Goal: Task Accomplishment & Management: Manage account settings

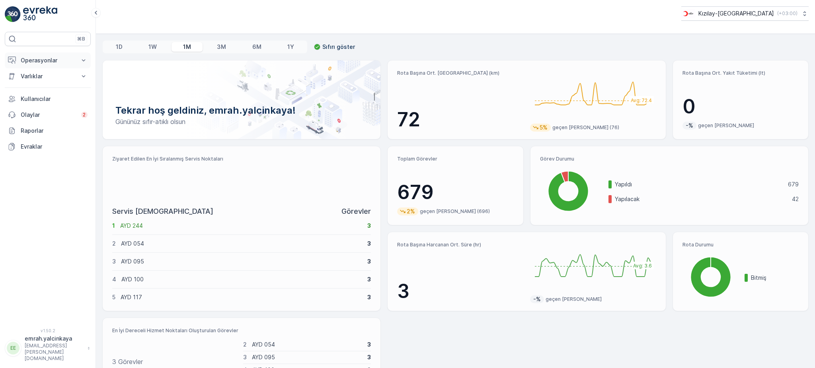
click at [31, 57] on p "Operasyonlar" at bounding box center [48, 60] width 54 height 8
click at [47, 75] on p "Rapor - Kızılay" at bounding box center [39, 74] width 38 height 8
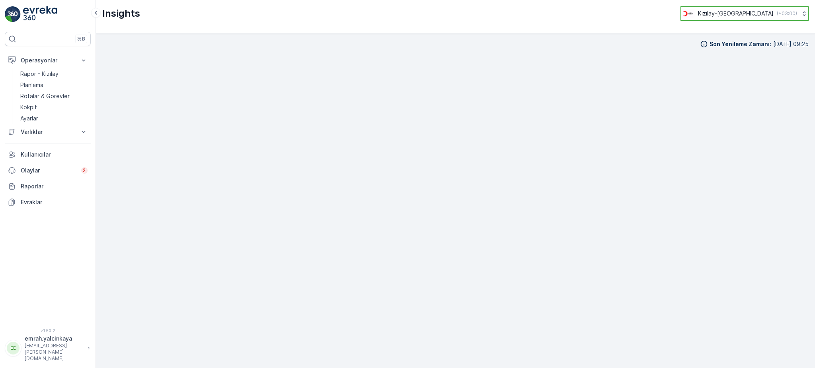
click at [756, 13] on p "Kızılay-[GEOGRAPHIC_DATA]" at bounding box center [736, 14] width 76 height 8
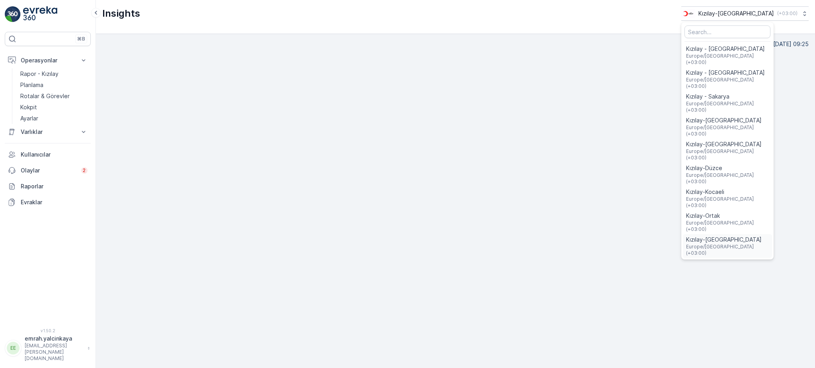
click at [755, 244] on span "Europe/Istanbul (+03:00)" at bounding box center [727, 250] width 83 height 13
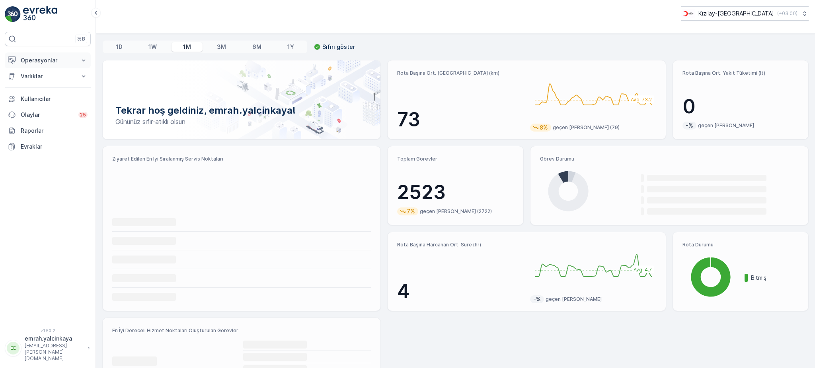
click at [29, 61] on p "Operasyonlar" at bounding box center [48, 60] width 54 height 8
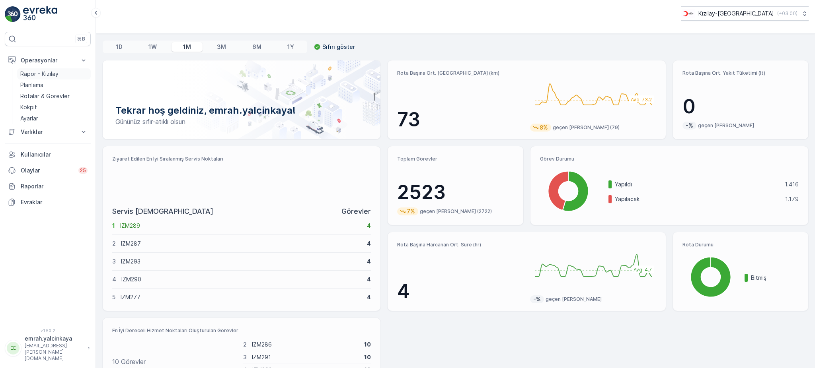
click at [40, 75] on p "Rapor - Kızılay" at bounding box center [39, 74] width 38 height 8
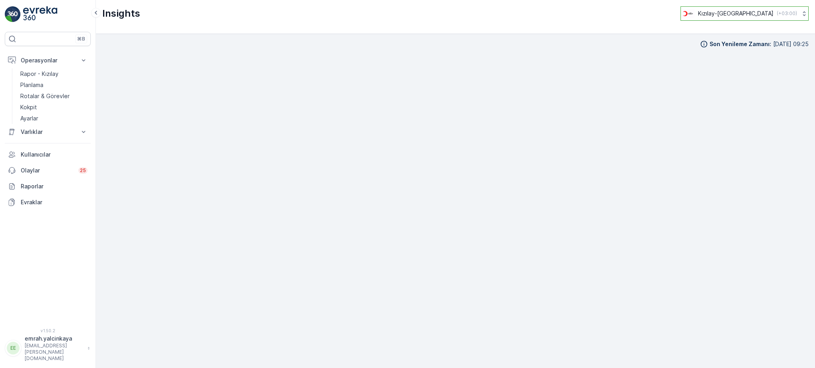
click at [767, 7] on button "Kızılay-İzmir ( +03:00 )" at bounding box center [744, 13] width 128 height 14
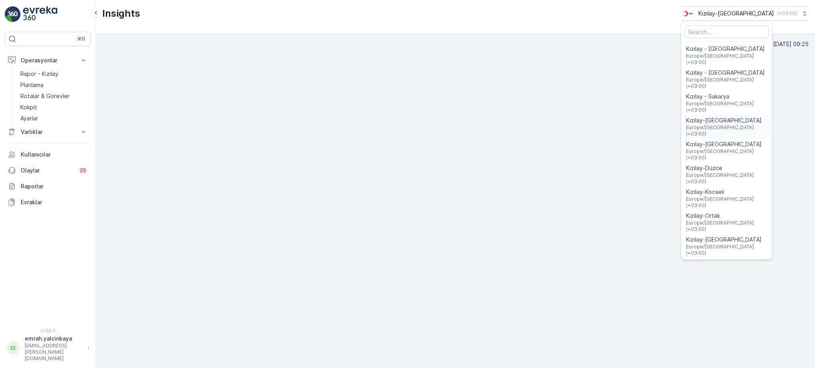
click at [767, 125] on span "Europe/Istanbul (+03:00)" at bounding box center [726, 131] width 81 height 13
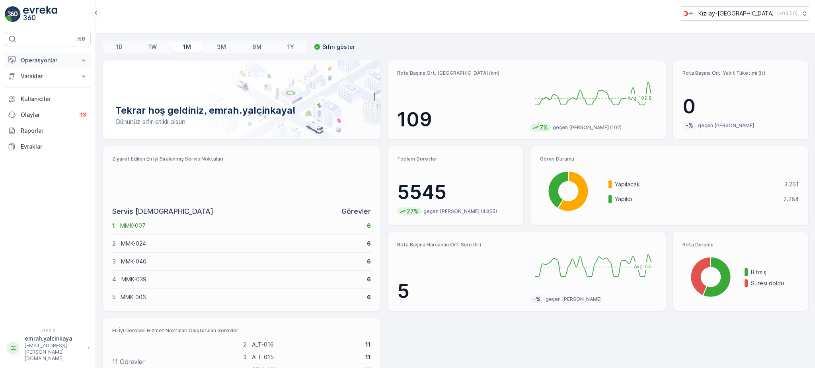
click at [37, 62] on p "Operasyonlar" at bounding box center [48, 60] width 54 height 8
click at [27, 99] on p "Rotalar & Görevler" at bounding box center [44, 96] width 49 height 8
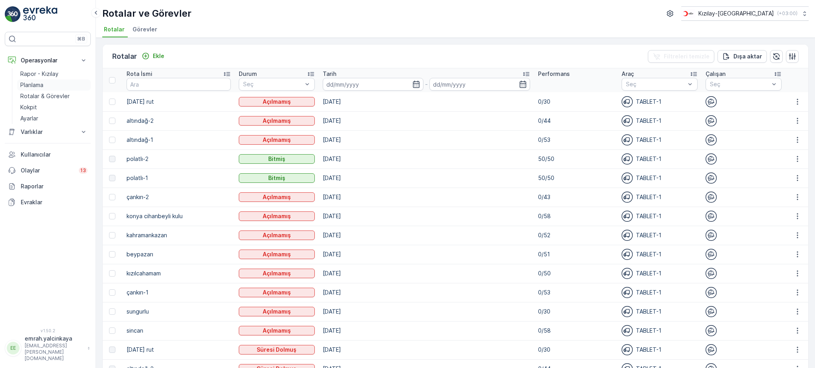
click at [32, 86] on p "Planlama" at bounding box center [31, 85] width 23 height 8
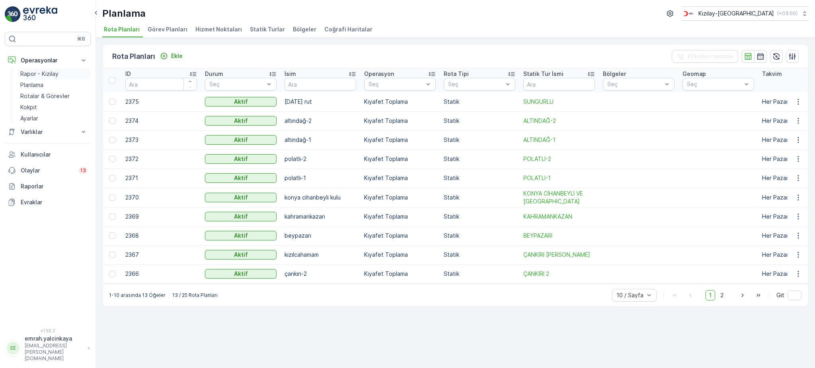
click at [32, 75] on p "Rapor - Kızılay" at bounding box center [39, 74] width 38 height 8
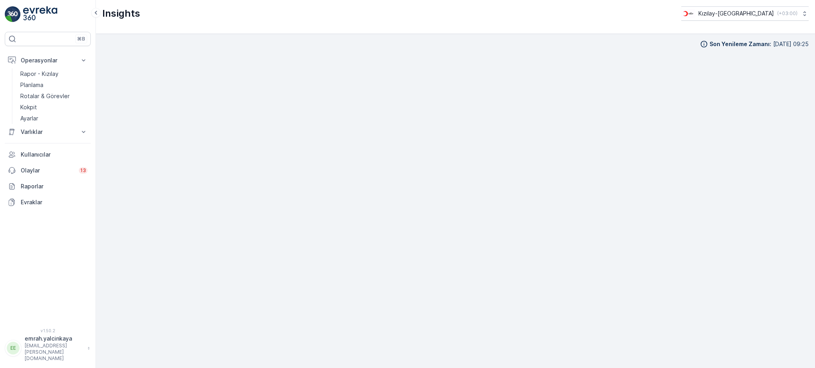
scroll to position [8, 0]
click at [755, 14] on p "Kızılay-Ankara" at bounding box center [736, 14] width 76 height 8
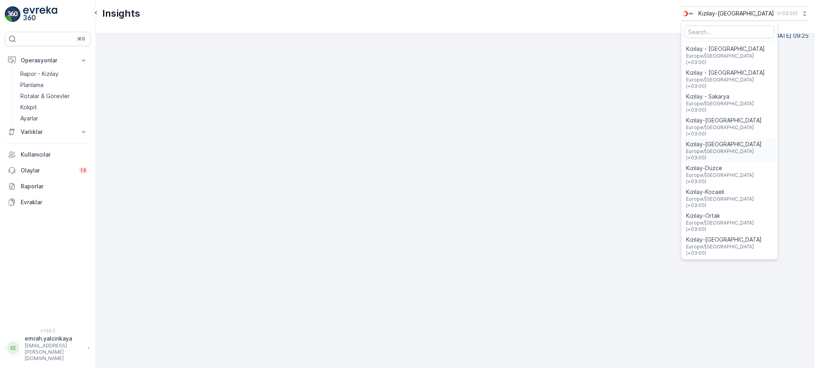
click at [750, 140] on span "Kızılay-[GEOGRAPHIC_DATA]" at bounding box center [729, 144] width 87 height 8
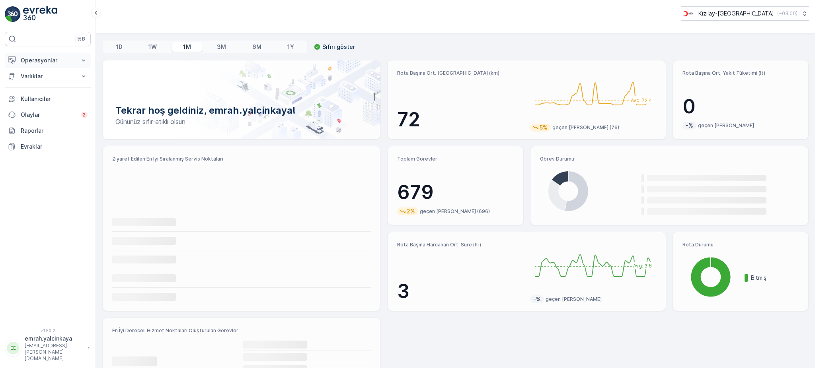
click at [38, 59] on p "Operasyonlar" at bounding box center [48, 60] width 54 height 8
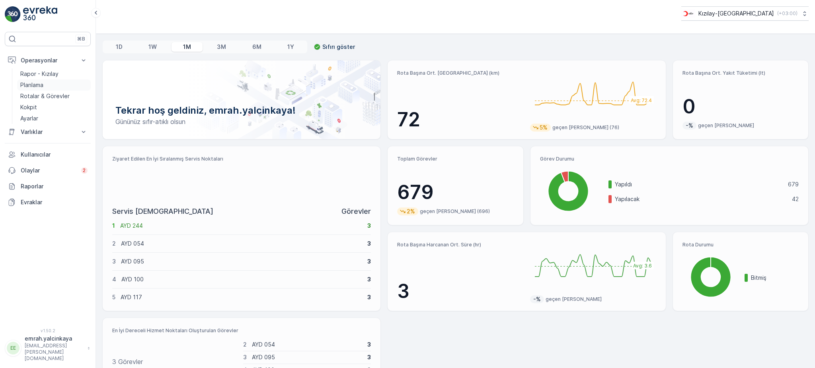
click at [30, 87] on p "Planlama" at bounding box center [31, 85] width 23 height 8
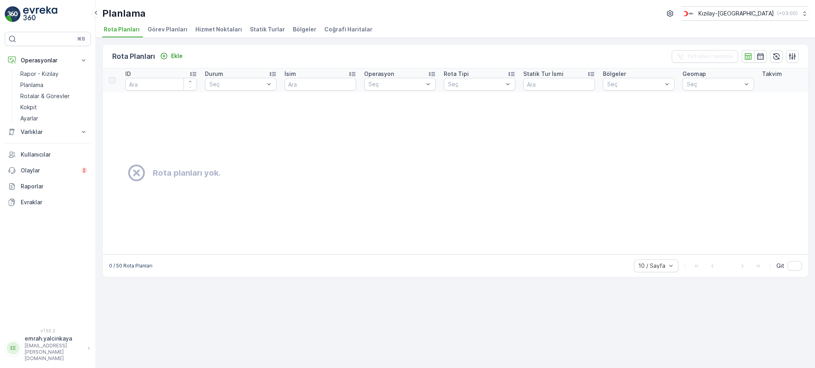
click at [225, 26] on span "Hizmet Noktaları" at bounding box center [218, 29] width 47 height 8
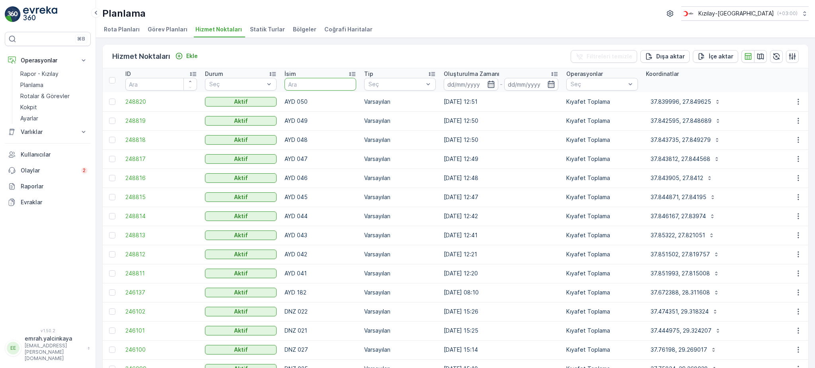
click at [317, 82] on input "text" at bounding box center [320, 84] width 72 height 13
type input "222"
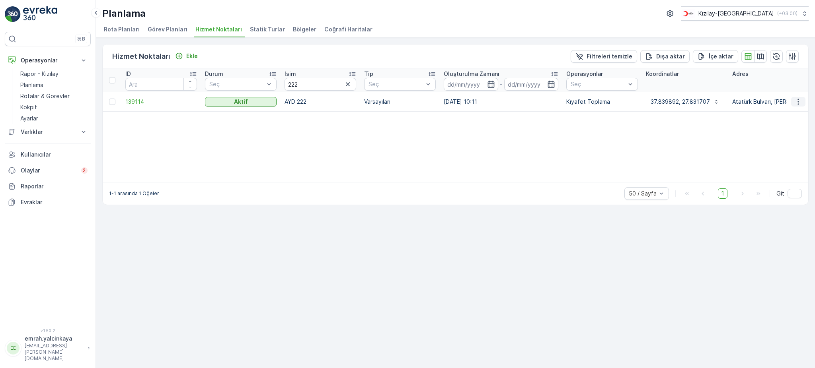
click at [797, 99] on icon "button" at bounding box center [798, 102] width 8 height 8
click at [797, 124] on span "Servis Noktasını Düzenle" at bounding box center [778, 124] width 66 height 8
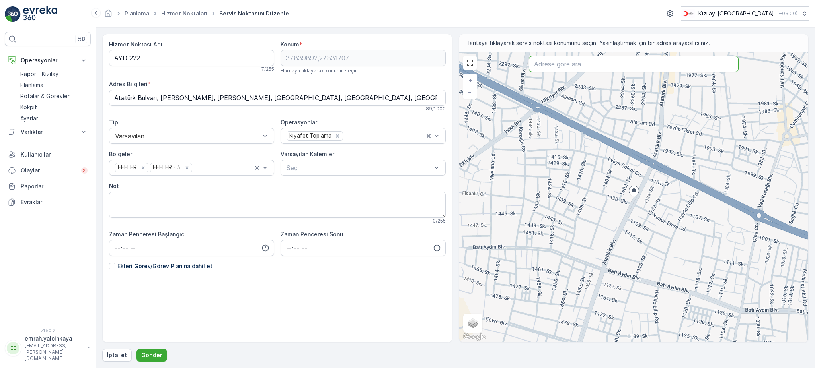
click at [535, 65] on input "text" at bounding box center [634, 64] width 210 height 16
paste input "Fatih, 1132. Sk. No:15, 09020 [GEOGRAPHIC_DATA] Merkez/[GEOGRAPHIC_DATA]"
type input "Fatih, 1132. Sk. No:15, 09020 [GEOGRAPHIC_DATA] Merkez/[GEOGRAPHIC_DATA]"
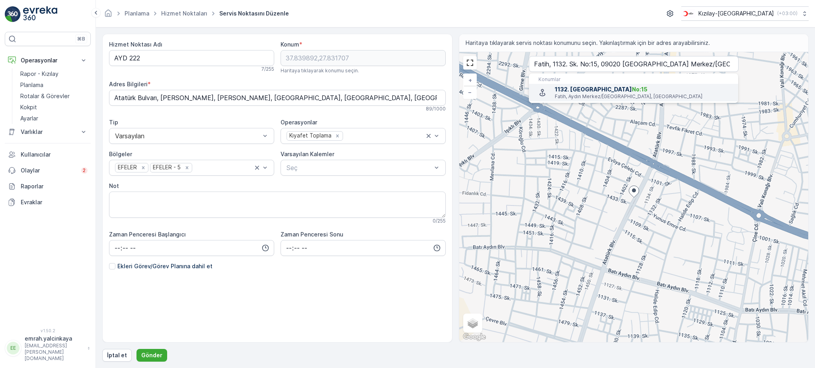
click at [632, 90] on span "No:15" at bounding box center [640, 89] width 16 height 7
type input "37.8390194,27.832645"
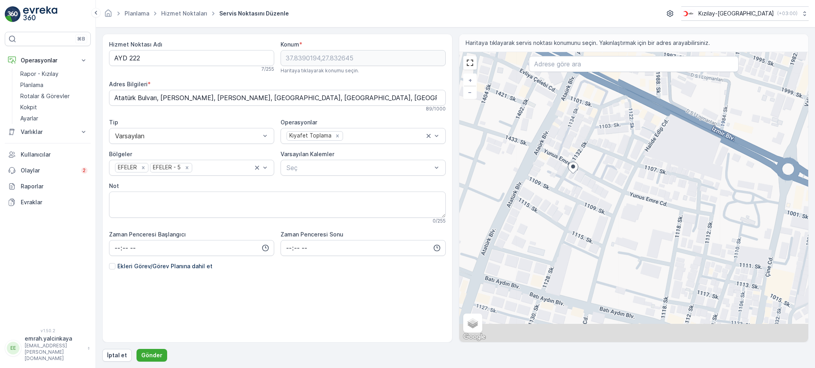
drag, startPoint x: 649, startPoint y: 169, endPoint x: 571, endPoint y: 125, distance: 90.0
click at [571, 125] on div "+ − Uydu Yol haritası Arazi Karışık Leaflet Klavye kısayolları Harita Verileri …" at bounding box center [633, 197] width 349 height 290
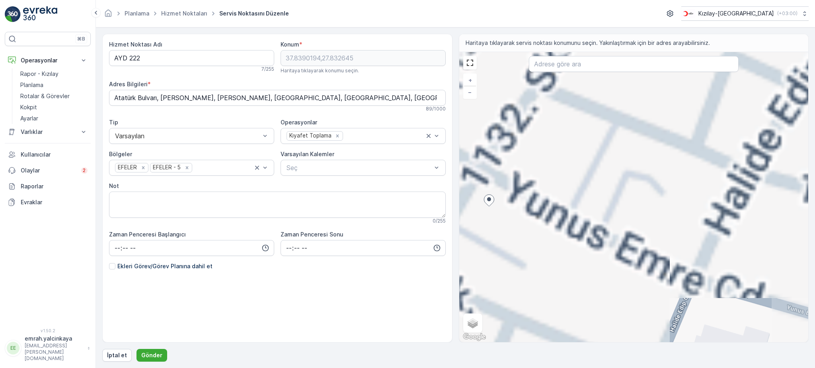
drag, startPoint x: 540, startPoint y: 181, endPoint x: 736, endPoint y: 335, distance: 249.4
click at [754, 354] on div "Hizmet Noktası Adı AYD 222 7 / 255 Konum * 37.8390194,27.832645 Haritaya tıklay…" at bounding box center [455, 198] width 706 height 328
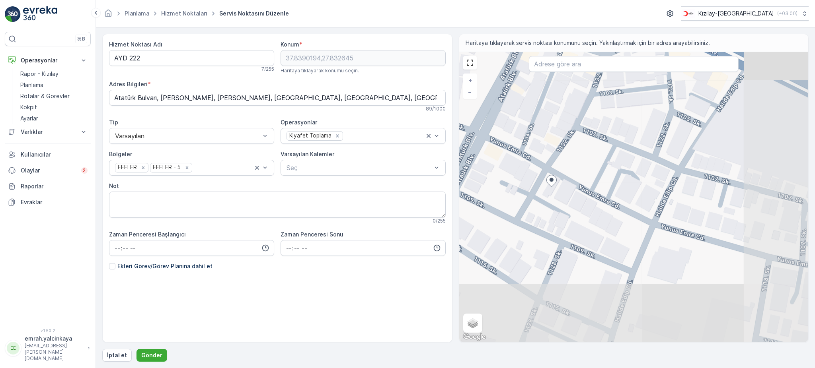
drag, startPoint x: 609, startPoint y: 275, endPoint x: 595, endPoint y: 205, distance: 71.4
click at [595, 205] on div "+ − Uydu Yol haritası Arazi Karışık Leaflet Klavye kısayolları Harita Verileri …" at bounding box center [633, 197] width 349 height 290
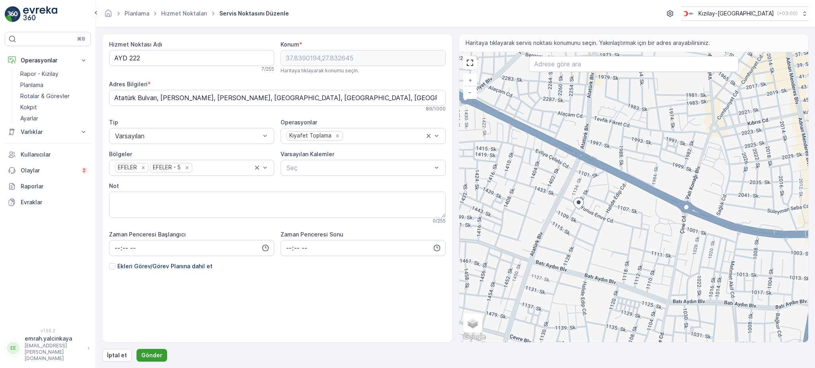
click at [147, 354] on p "Gönder" at bounding box center [151, 356] width 21 height 8
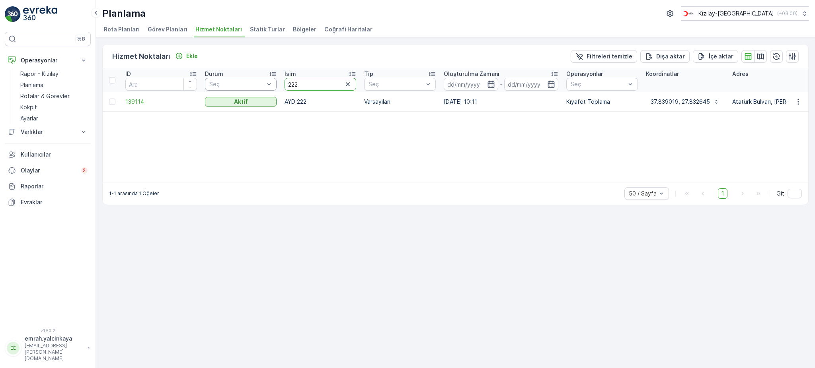
drag, startPoint x: 299, startPoint y: 85, endPoint x: 264, endPoint y: 86, distance: 35.4
type input "096"
click at [798, 104] on icon "button" at bounding box center [797, 102] width 1 height 6
click at [791, 126] on span "Servis Noktasını Düzenle" at bounding box center [778, 124] width 66 height 8
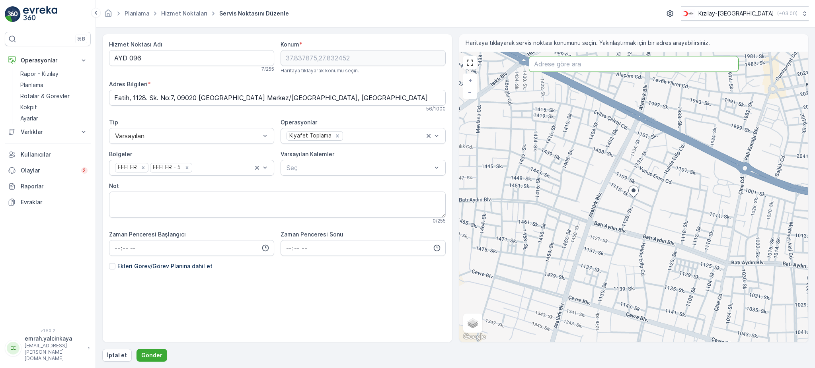
paste input "Batı, [STREET_ADDRESS]"
type input "Batı, [STREET_ADDRESS]"
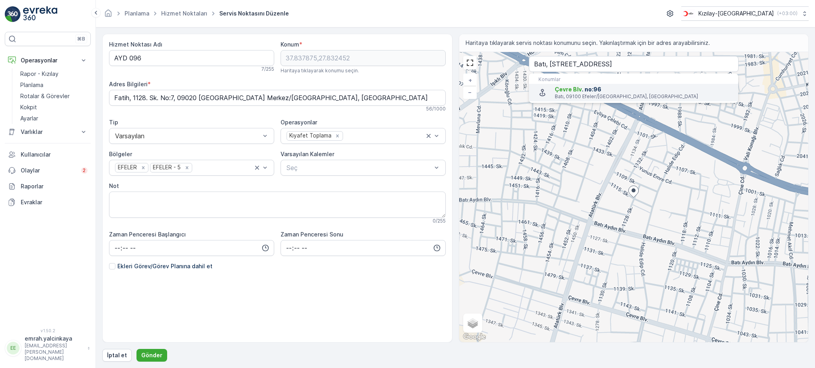
click at [585, 93] on span "[STREET_ADDRESS]" at bounding box center [643, 90] width 177 height 8
type input "37.8331722,27.8299293"
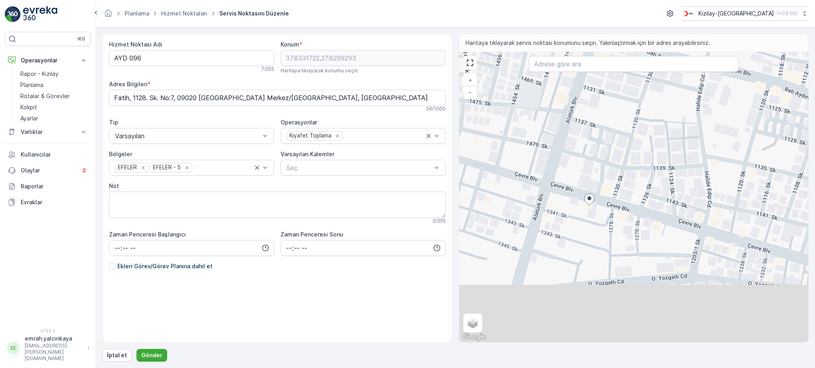
drag, startPoint x: 671, startPoint y: 245, endPoint x: 676, endPoint y: 130, distance: 115.1
click at [677, 130] on div "+ − Uydu Yol haritası Arazi Karışık Leaflet Klavye kısayolları Harita Verileri …" at bounding box center [633, 197] width 349 height 290
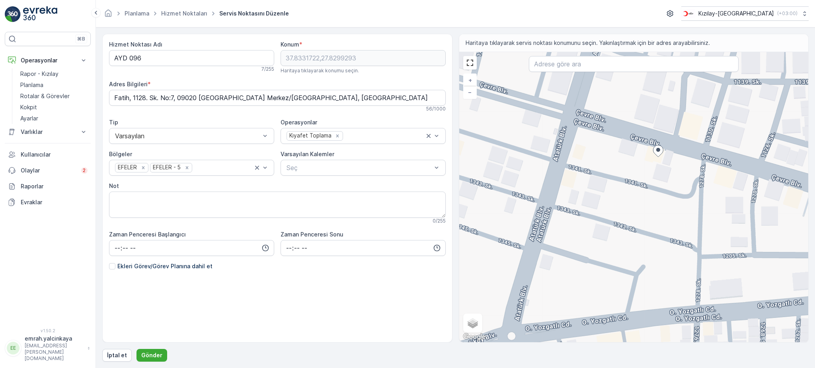
drag, startPoint x: 647, startPoint y: 252, endPoint x: 705, endPoint y: 220, distance: 66.6
click at [705, 220] on div "+ − Uydu Yol haritası Arazi Karışık Leaflet Klavye kısayolları Harita Verileri …" at bounding box center [633, 197] width 349 height 290
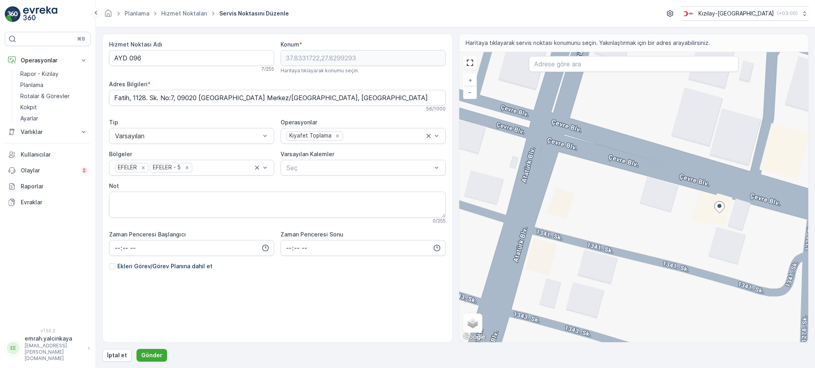
drag, startPoint x: 621, startPoint y: 150, endPoint x: 625, endPoint y: 210, distance: 59.8
click at [625, 210] on div "+ − Uydu Yol haritası Arazi Karışık Leaflet Klavye kısayolları Harita Verileri …" at bounding box center [633, 197] width 349 height 290
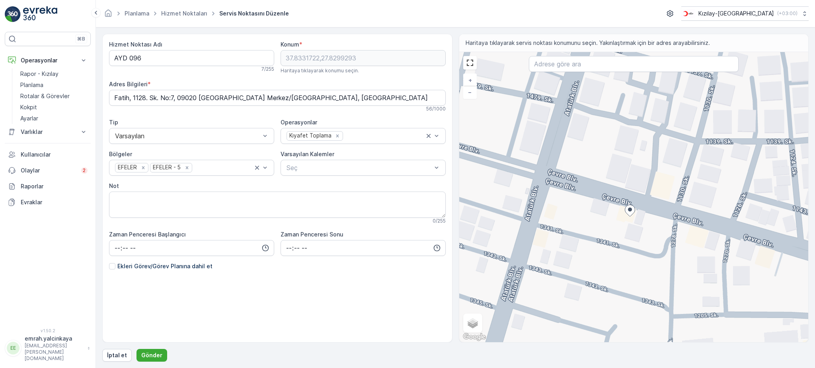
drag, startPoint x: 668, startPoint y: 198, endPoint x: 626, endPoint y: 204, distance: 43.0
click at [626, 204] on div "+ − Uydu Yol haritası Arazi Karışık Leaflet Klavye kısayolları Harita Verileri …" at bounding box center [633, 197] width 349 height 290
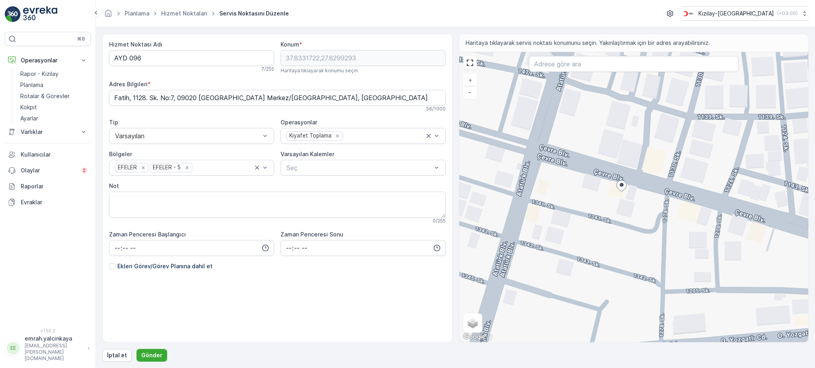
drag, startPoint x: 629, startPoint y: 180, endPoint x: 620, endPoint y: 156, distance: 26.0
click at [620, 156] on div "+ − Uydu Yol haritası Arazi Karışık Leaflet Klavye kısayolları Harita Verileri …" at bounding box center [633, 197] width 349 height 290
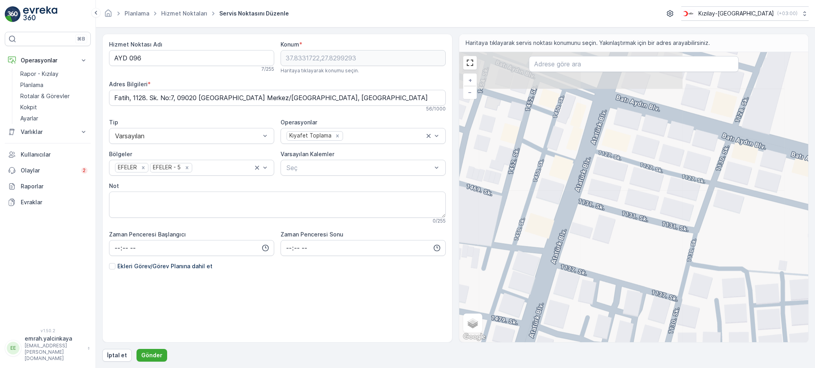
drag, startPoint x: 612, startPoint y: 146, endPoint x: 594, endPoint y: 300, distance: 154.6
click at [583, 368] on html "⌘B Operasyonlar Rapor - Kızılay Planlama Rotalar & Görevler Kokpit Ayarlar Varl…" at bounding box center [407, 184] width 815 height 368
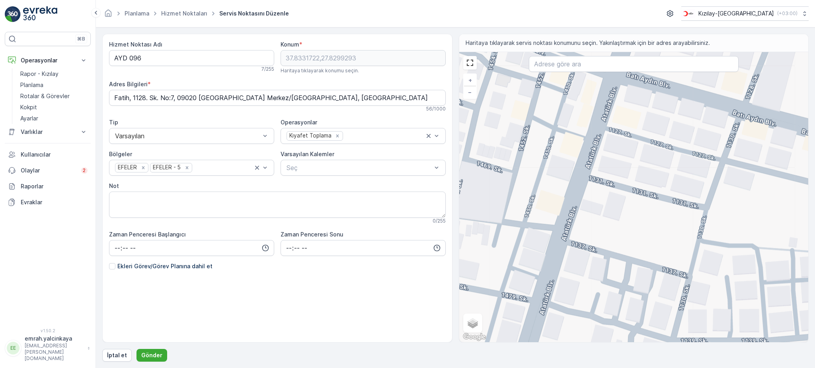
drag, startPoint x: 605, startPoint y: 164, endPoint x: 617, endPoint y: 142, distance: 24.9
click at [617, 142] on div "+ − Uydu Yol haritası Arazi Karışık Leaflet Klavye kısayolları Harita Verileri …" at bounding box center [633, 197] width 349 height 290
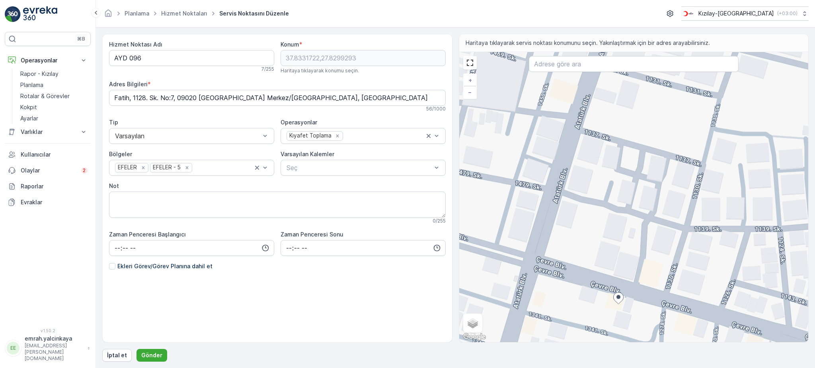
drag, startPoint x: 622, startPoint y: 236, endPoint x: 638, endPoint y: 151, distance: 86.7
click at [637, 111] on div "+ − Uydu Yol haritası Arazi Karışık Leaflet Klavye kısayolları Harita Verileri …" at bounding box center [633, 197] width 349 height 290
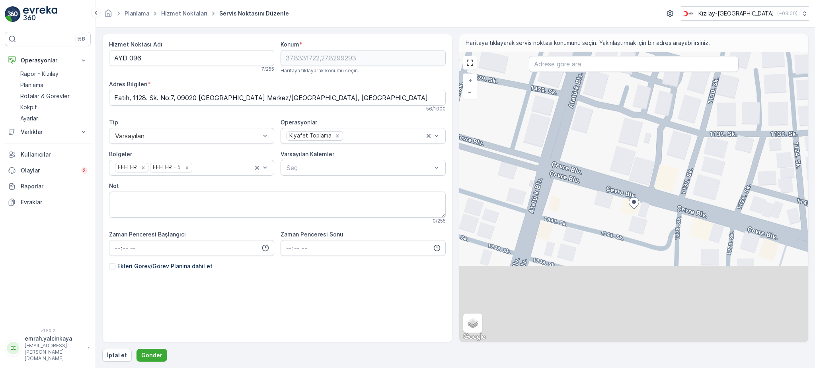
drag, startPoint x: 630, startPoint y: 251, endPoint x: 650, endPoint y: 145, distance: 107.7
click at [650, 145] on div "+ − Uydu Yol haritası Arazi Karışık Leaflet Klavye kısayolları Harita Verileri …" at bounding box center [633, 197] width 349 height 290
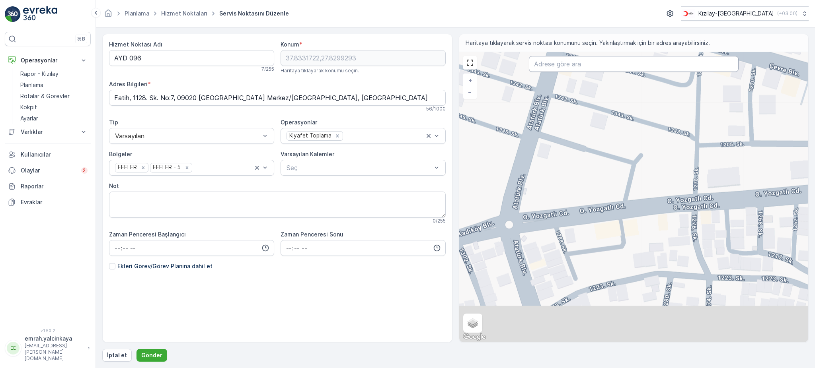
drag, startPoint x: 635, startPoint y: 214, endPoint x: 649, endPoint y: 68, distance: 146.4
click at [649, 68] on div "+ − Uydu Yol haritası Arazi Karışık Leaflet Klavye kısayolları Harita Verileri …" at bounding box center [633, 197] width 349 height 290
type input "37.8329330277106,27.829845804213612"
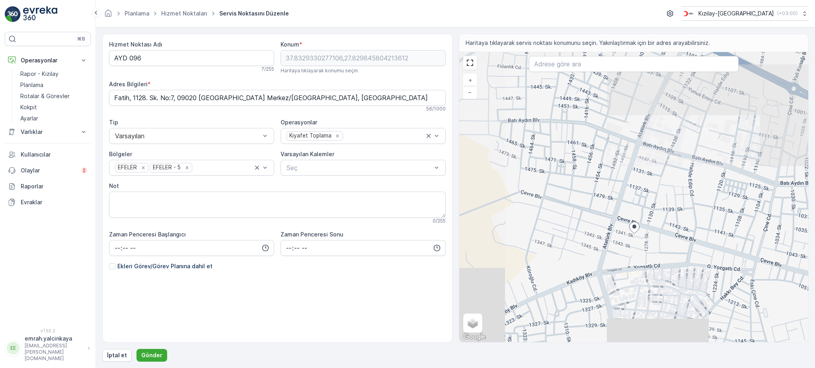
type Bilgileri "[PERSON_NAME], Çevre Blv. No:89, 09020 [GEOGRAPHIC_DATA] Merkez/[GEOGRAPHIC_DAT…"
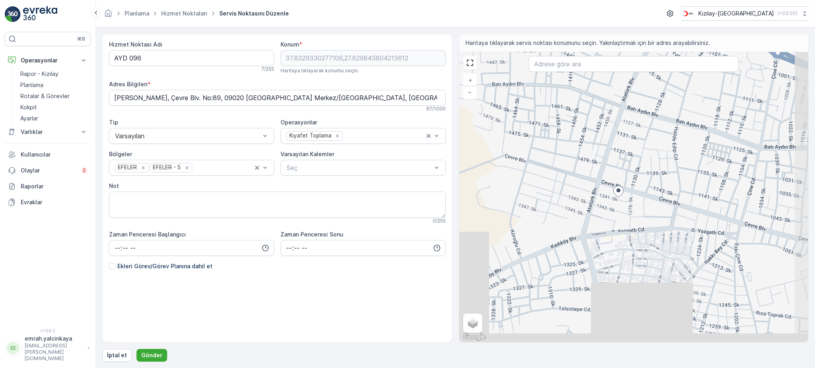
drag, startPoint x: 644, startPoint y: 238, endPoint x: 637, endPoint y: 213, distance: 25.7
click at [637, 213] on div "+ − Uydu Yol haritası Arazi Karışık Leaflet Klavye kısayolları Harita Verileri …" at bounding box center [633, 197] width 349 height 290
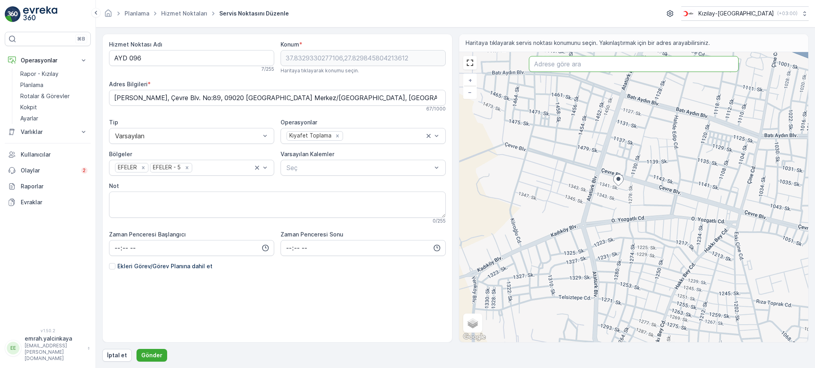
click at [614, 66] on input "text" at bounding box center [634, 64] width 210 height 16
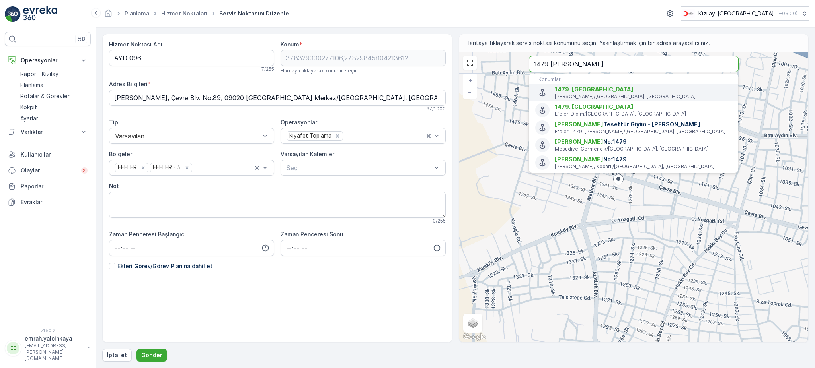
type input "1479 [PERSON_NAME]"
click at [610, 97] on p "[PERSON_NAME]/[GEOGRAPHIC_DATA], [GEOGRAPHIC_DATA]" at bounding box center [643, 96] width 177 height 6
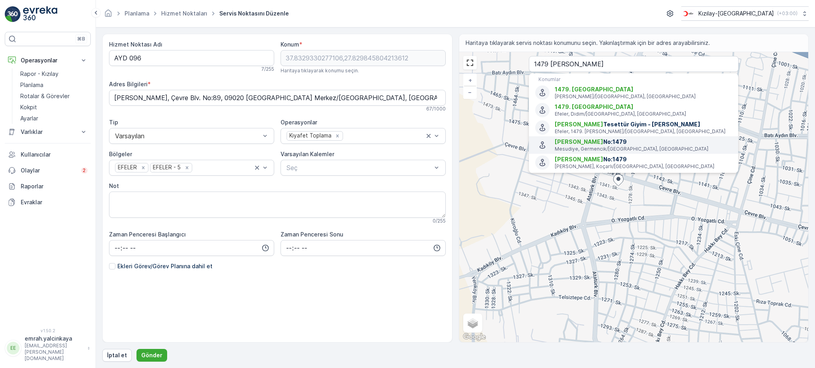
type input "37.83460230000001,27.8276269"
type Bilgileri "Efeler, 1479. Sk., 09020 Efeler/[GEOGRAPHIC_DATA], [GEOGRAPHIC_DATA]"
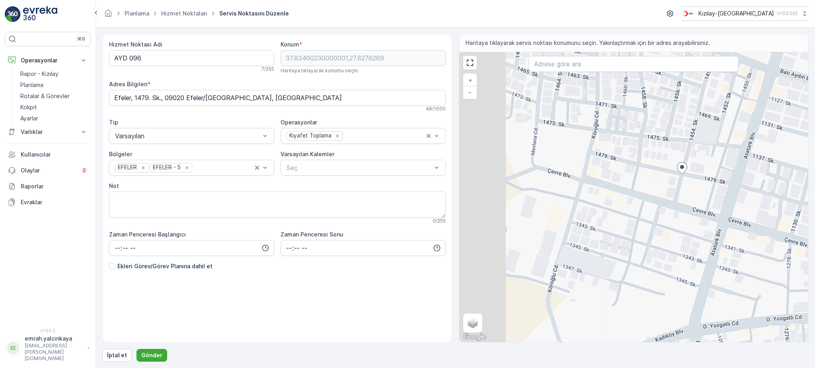
drag, startPoint x: 554, startPoint y: 164, endPoint x: 631, endPoint y: 178, distance: 77.7
click at [631, 178] on div "+ − Uydu Yol haritası Arazi Karışık Leaflet Klavye kısayolları Harita Verileri …" at bounding box center [633, 197] width 349 height 290
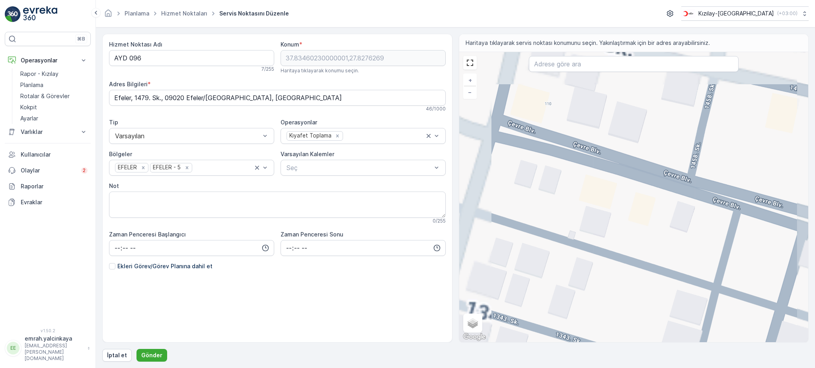
click at [627, 149] on div "+ − Uydu Yol haritası Arazi Karışık Leaflet Klavye kısayolları Harita Verileri …" at bounding box center [633, 197] width 349 height 290
type input "37.8343912948109,27.82584882612686"
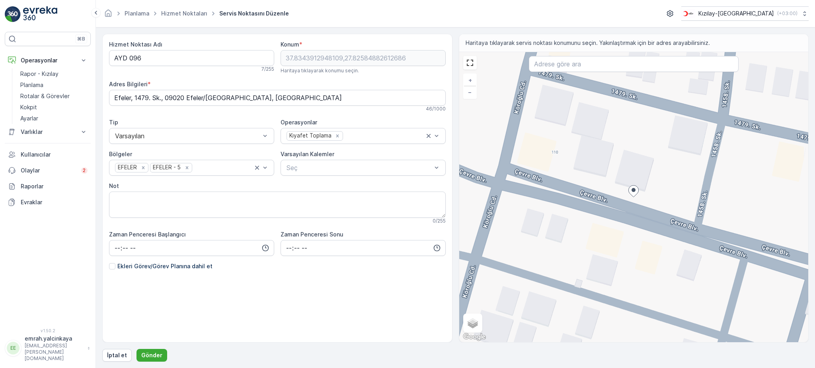
type Bilgileri "Batı, [STREET_ADDRESS]"
click at [187, 95] on Bilgileri "Batı, [STREET_ADDRESS]" at bounding box center [277, 98] width 337 height 16
click at [149, 353] on p "Gönder" at bounding box center [151, 356] width 21 height 8
